Goal: Task Accomplishment & Management: Manage account settings

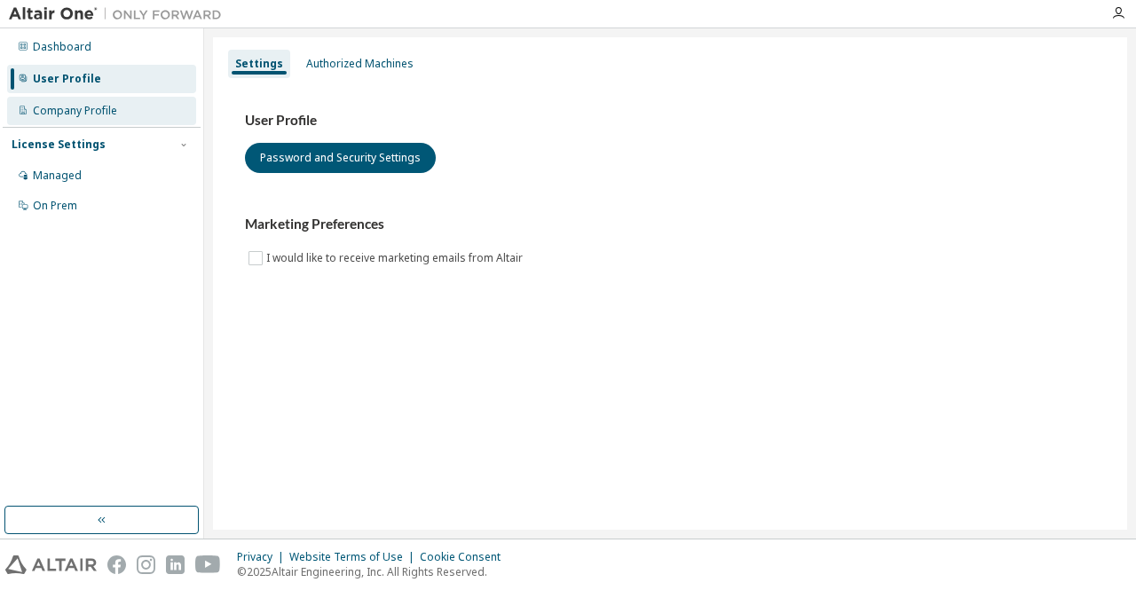
click at [124, 113] on div "Company Profile" at bounding box center [101, 111] width 189 height 28
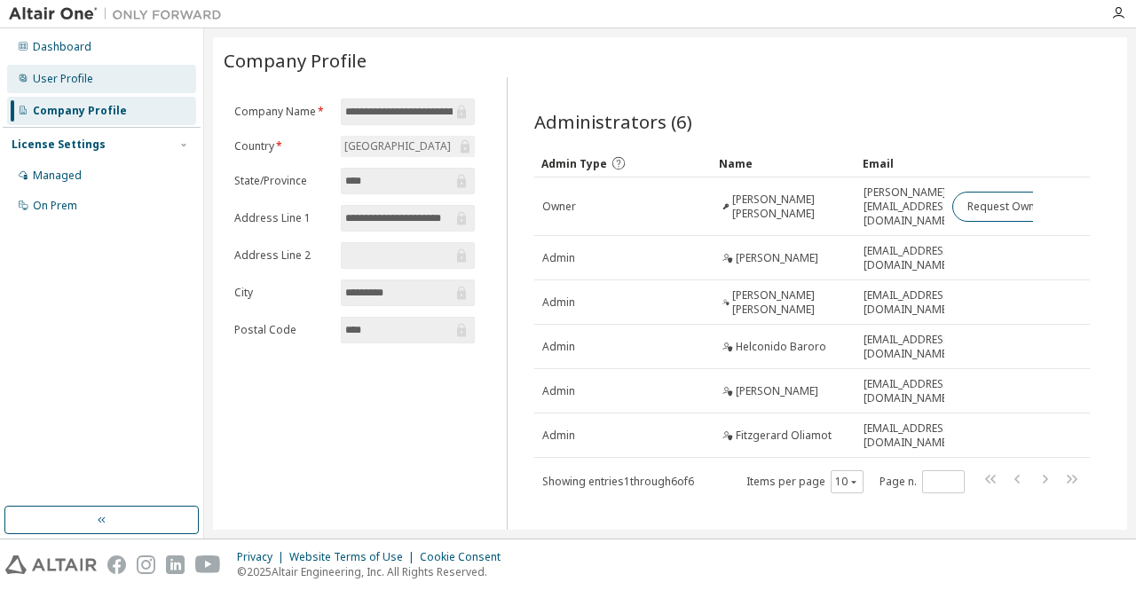
click at [78, 79] on div "User Profile" at bounding box center [63, 79] width 60 height 14
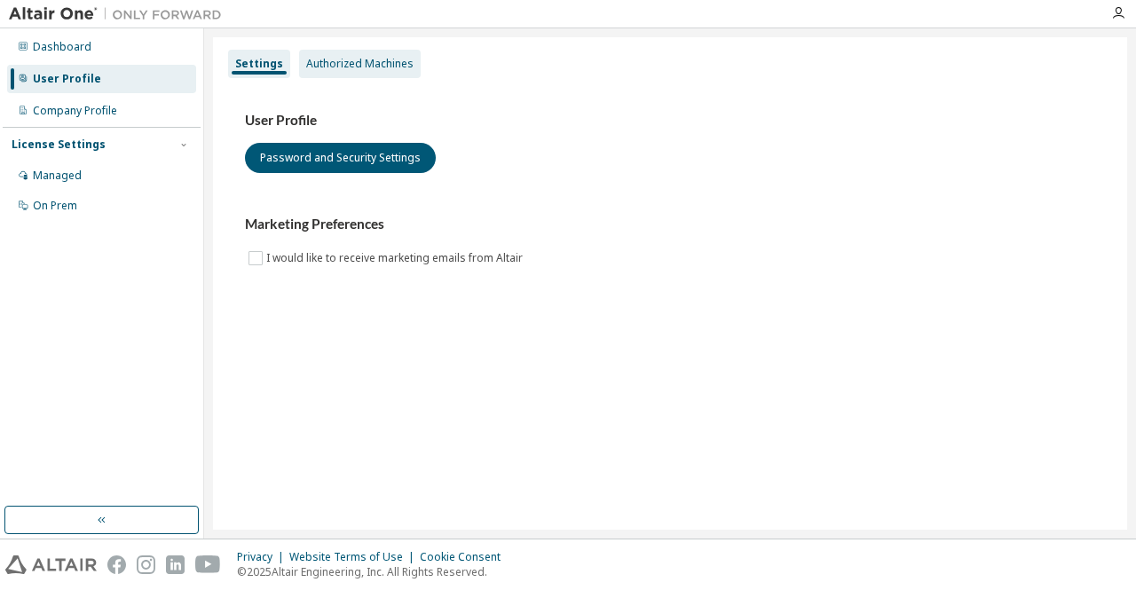
click at [334, 59] on div "Authorized Machines" at bounding box center [359, 64] width 107 height 14
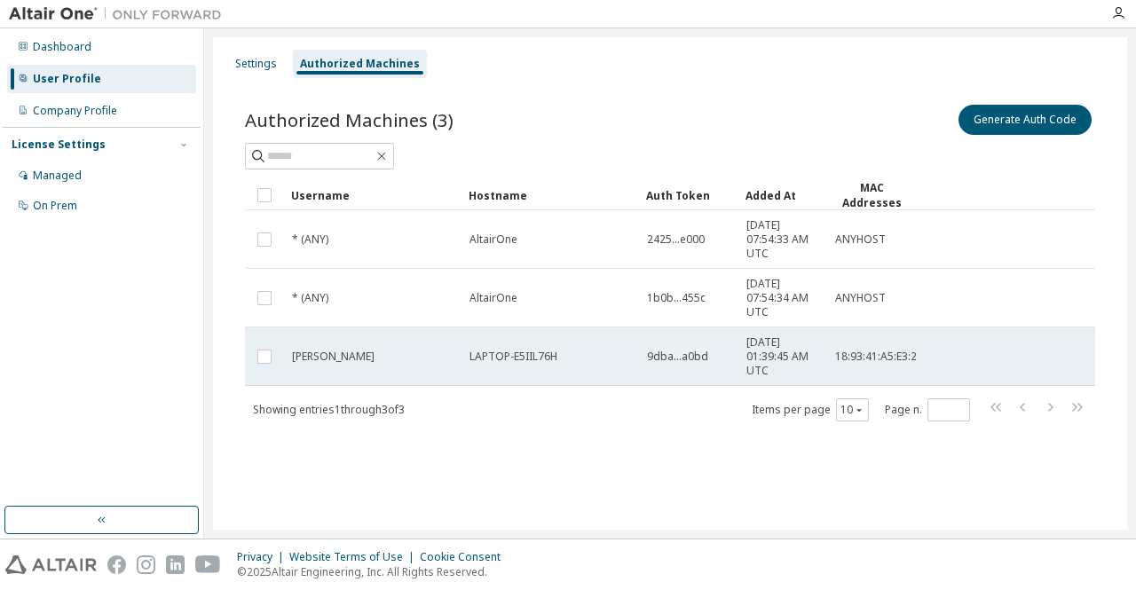
click at [375, 360] on span "[PERSON_NAME]" at bounding box center [333, 357] width 83 height 14
click at [371, 355] on span "[PERSON_NAME]" at bounding box center [333, 357] width 83 height 14
click at [318, 358] on span "[PERSON_NAME]" at bounding box center [333, 357] width 83 height 14
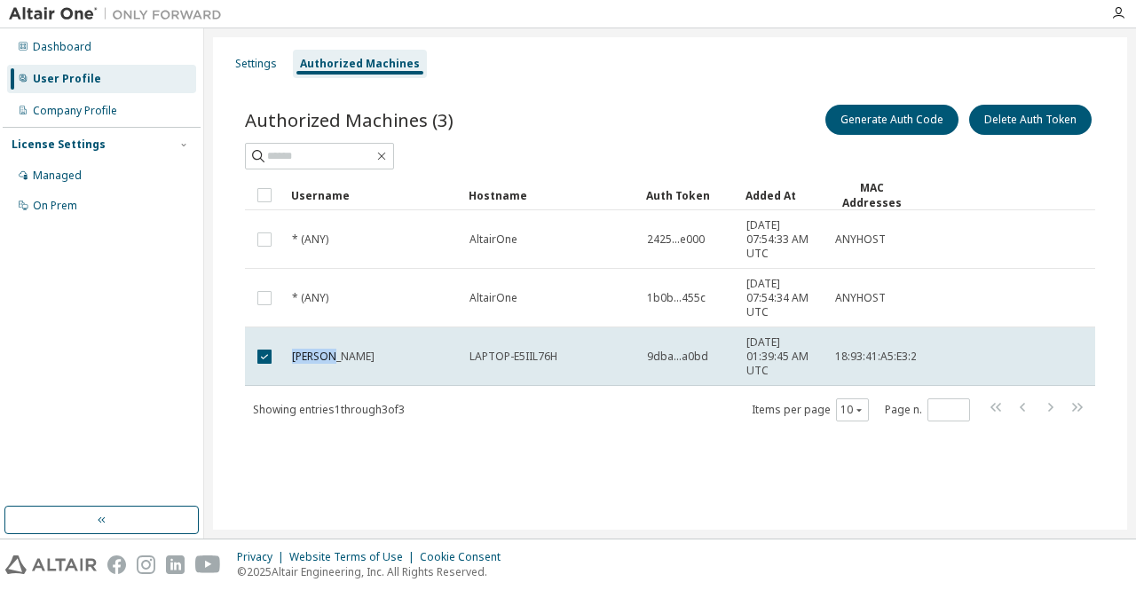
click at [318, 358] on span "[PERSON_NAME]" at bounding box center [333, 357] width 83 height 14
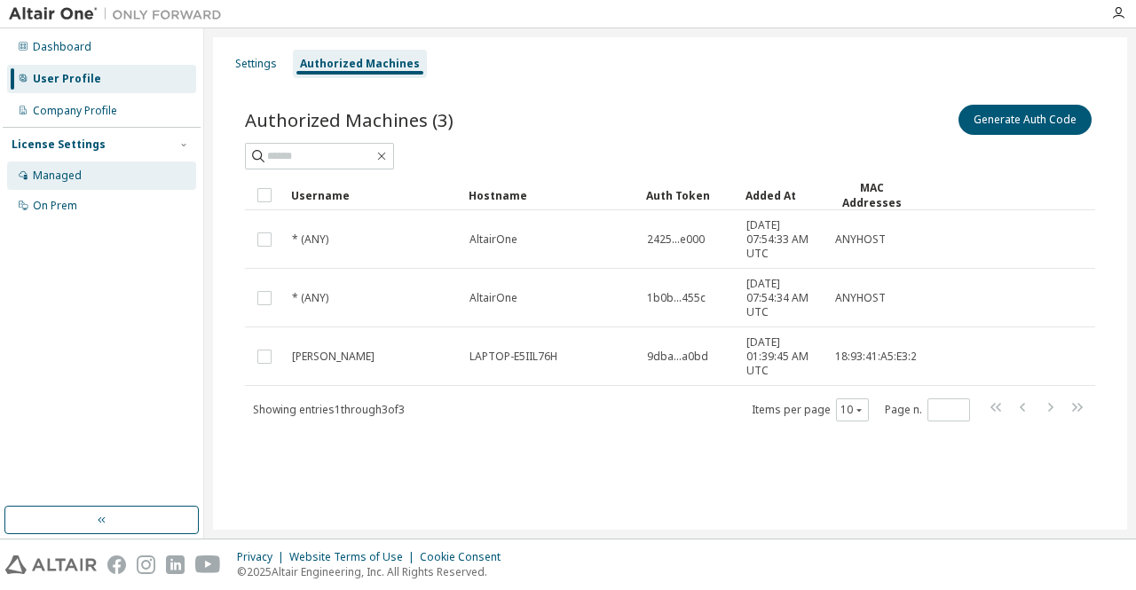
click at [72, 183] on div "Managed" at bounding box center [101, 176] width 189 height 28
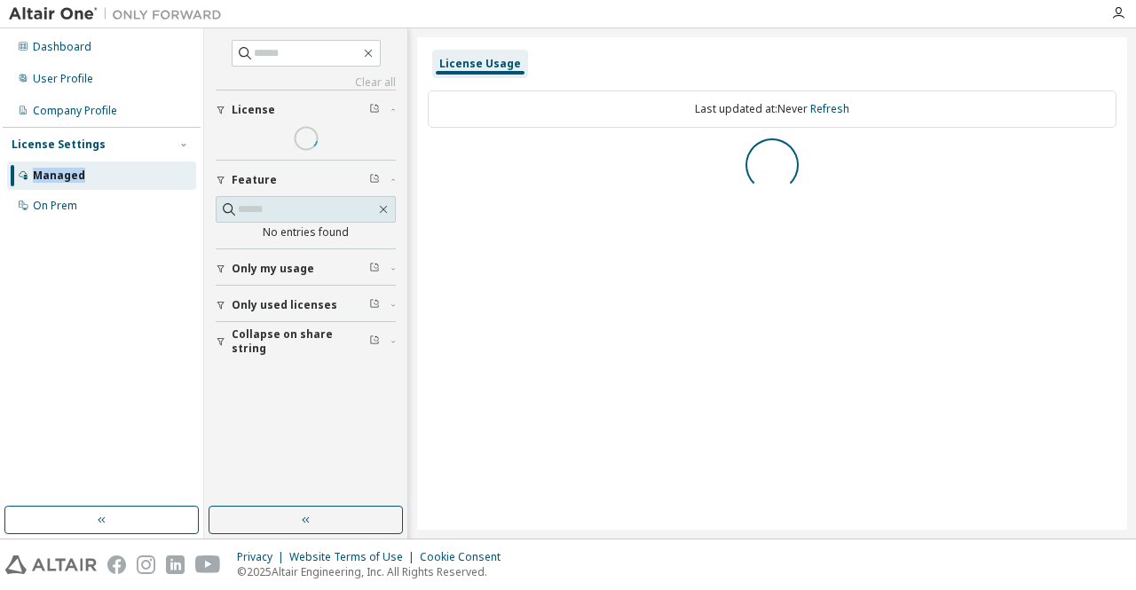
click at [72, 183] on div "Managed" at bounding box center [101, 176] width 189 height 28
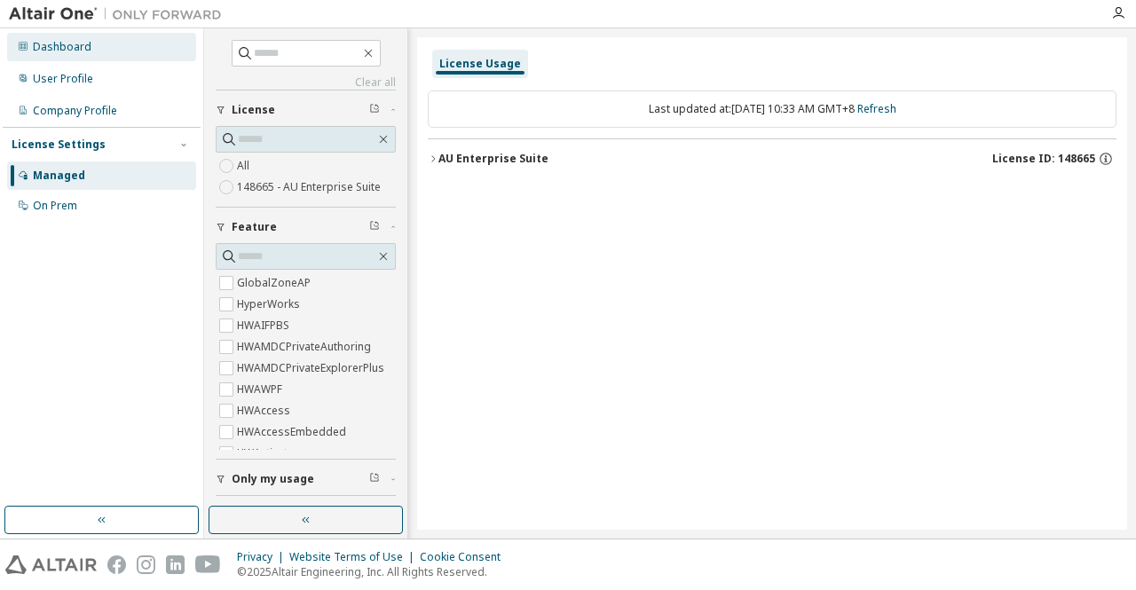
click at [67, 51] on div "Dashboard" at bounding box center [62, 47] width 59 height 14
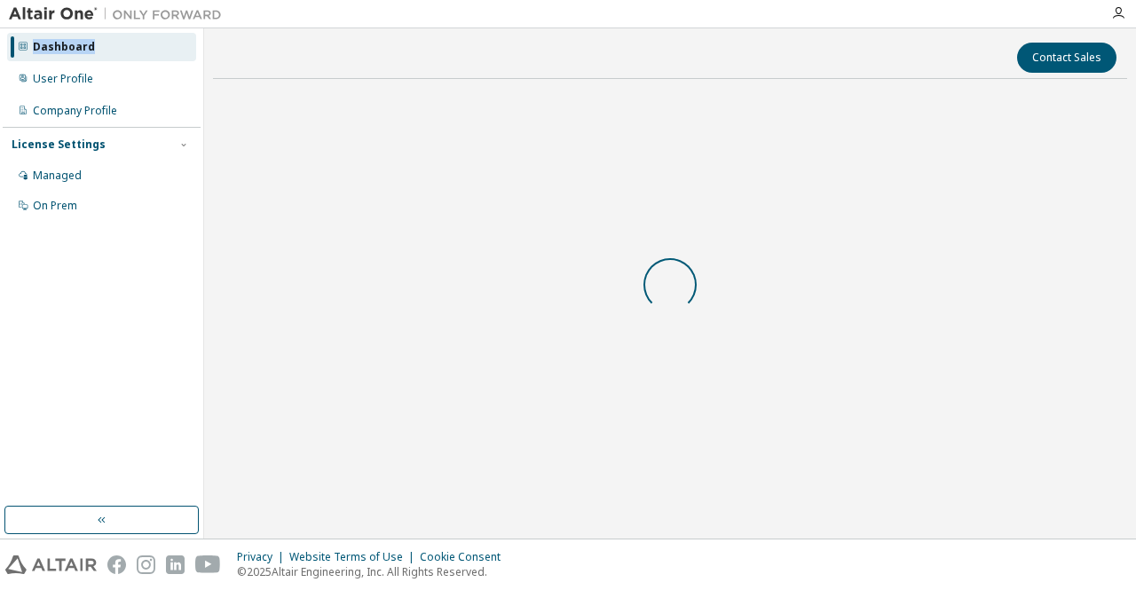
click at [67, 51] on div "Dashboard" at bounding box center [64, 47] width 62 height 14
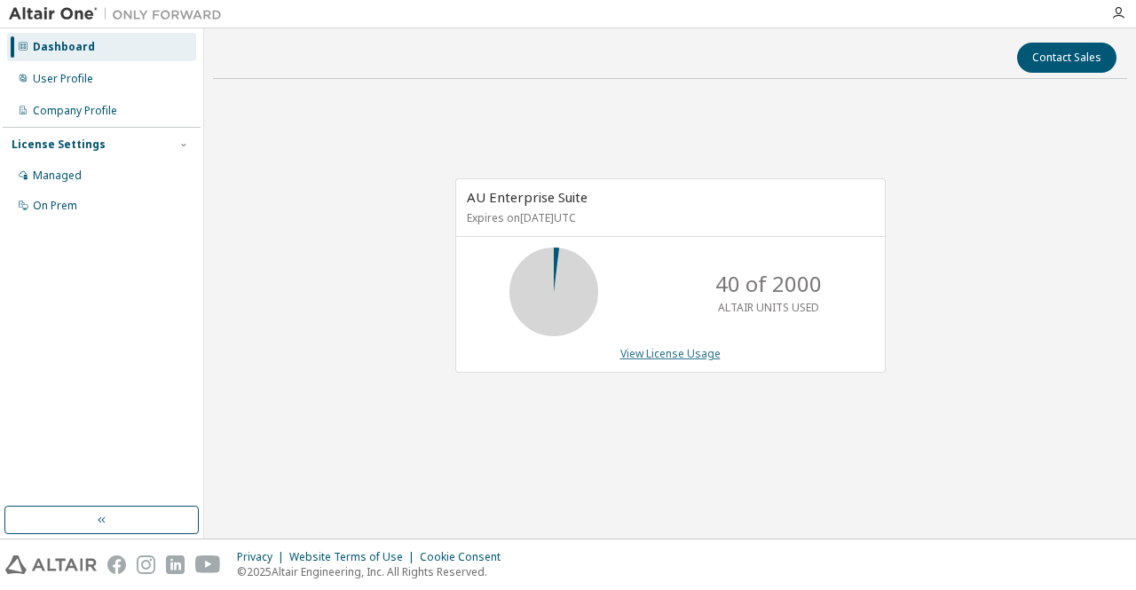
click at [662, 349] on link "View License Usage" at bounding box center [671, 353] width 100 height 15
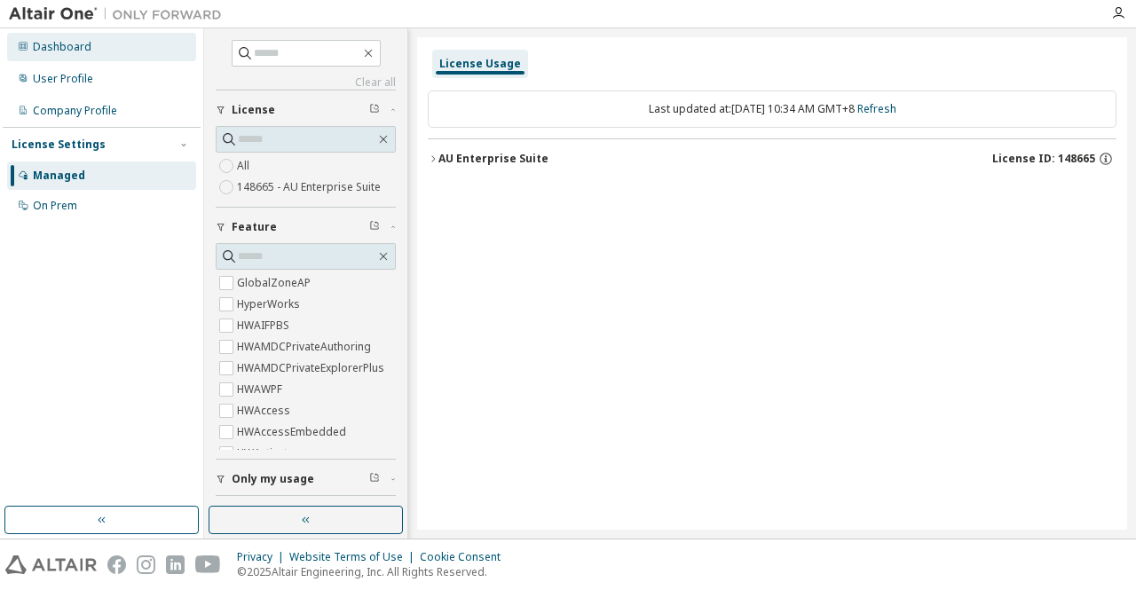
click at [33, 43] on div "Dashboard" at bounding box center [62, 47] width 59 height 14
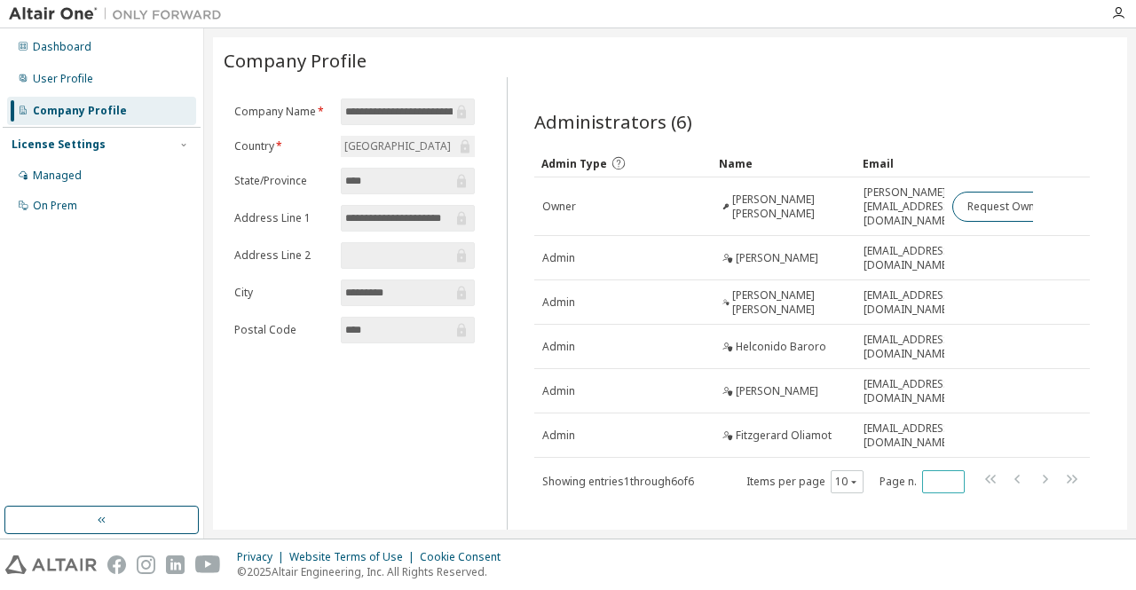
click at [945, 475] on input "*" at bounding box center [944, 482] width 34 height 14
type input "*"
click at [897, 527] on div "**********" at bounding box center [670, 294] width 914 height 514
click at [93, 82] on div "User Profile" at bounding box center [101, 79] width 189 height 28
